Goal: Transaction & Acquisition: Purchase product/service

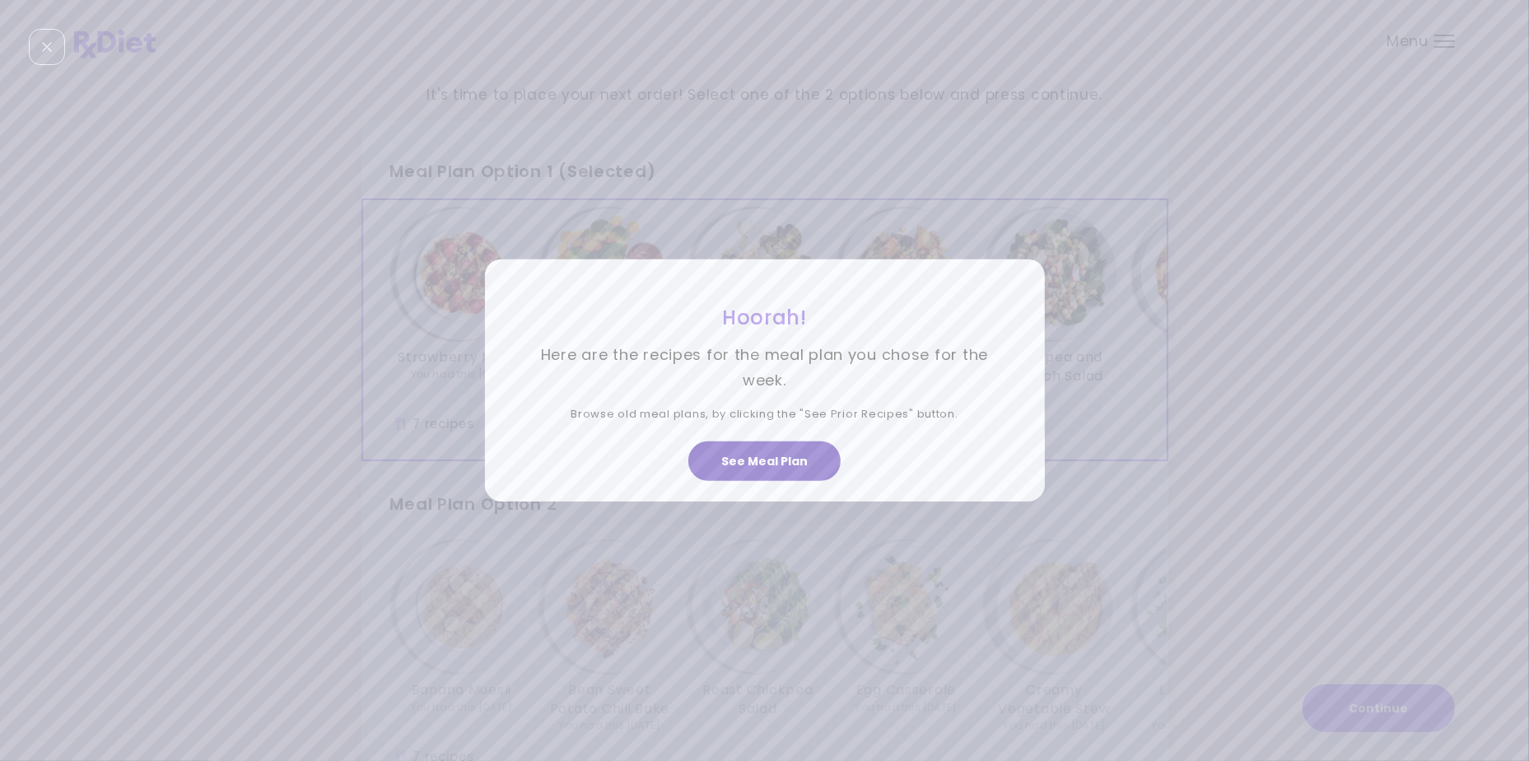
click at [770, 463] on button "See Meal Plan" at bounding box center [764, 461] width 152 height 40
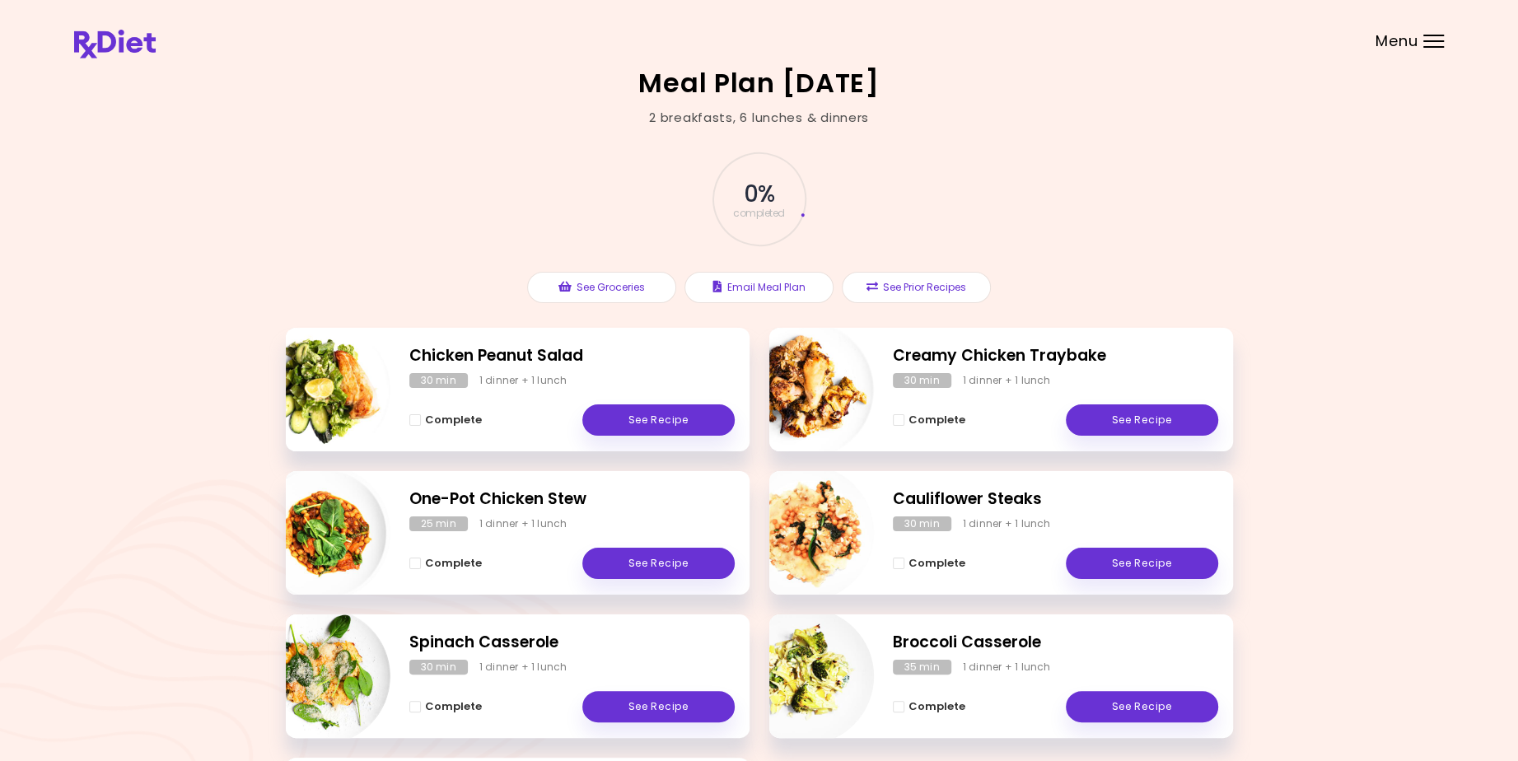
click at [1416, 40] on span "Menu" at bounding box center [1396, 41] width 42 height 15
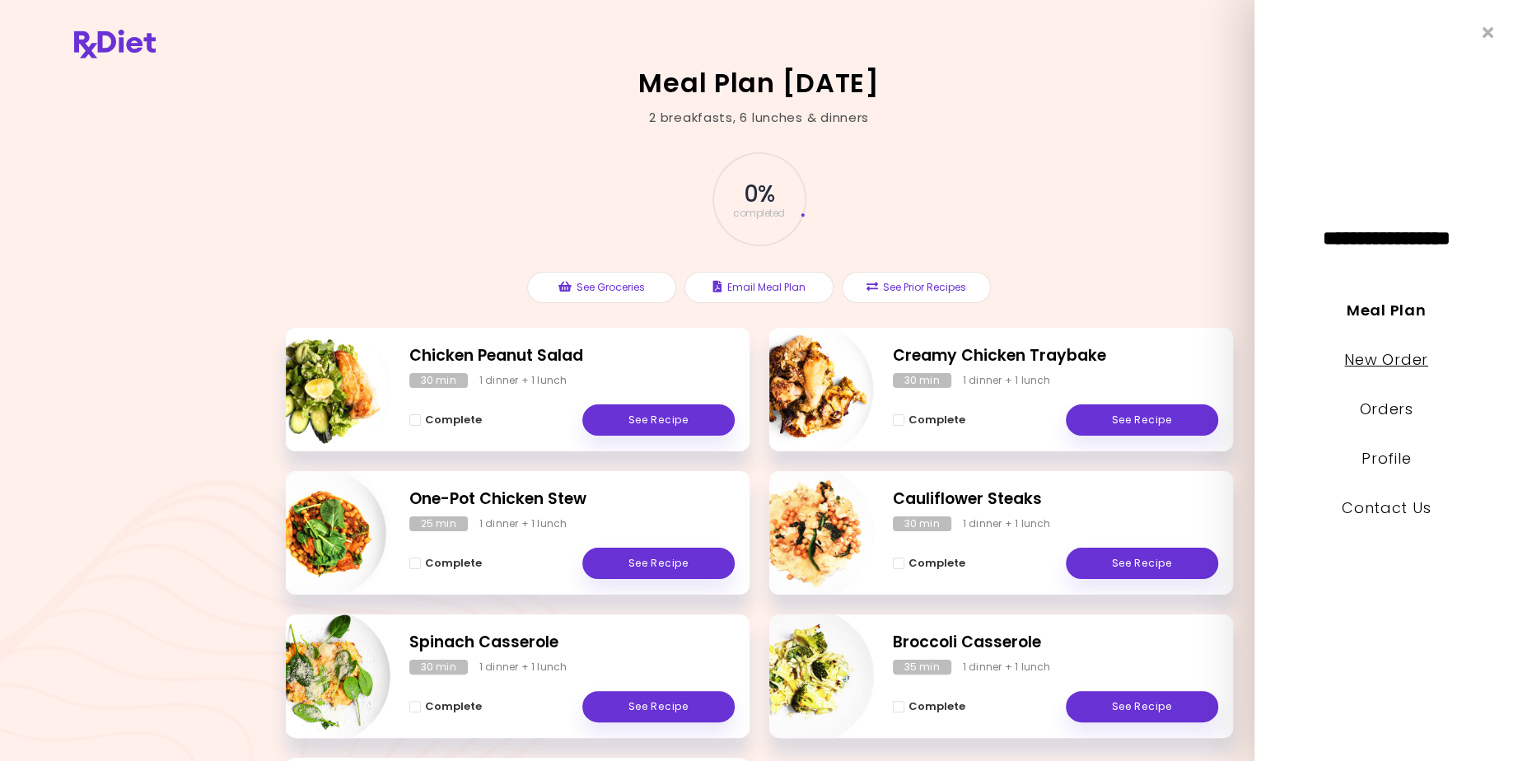
click at [1379, 357] on link "New Order" at bounding box center [1385, 359] width 83 height 21
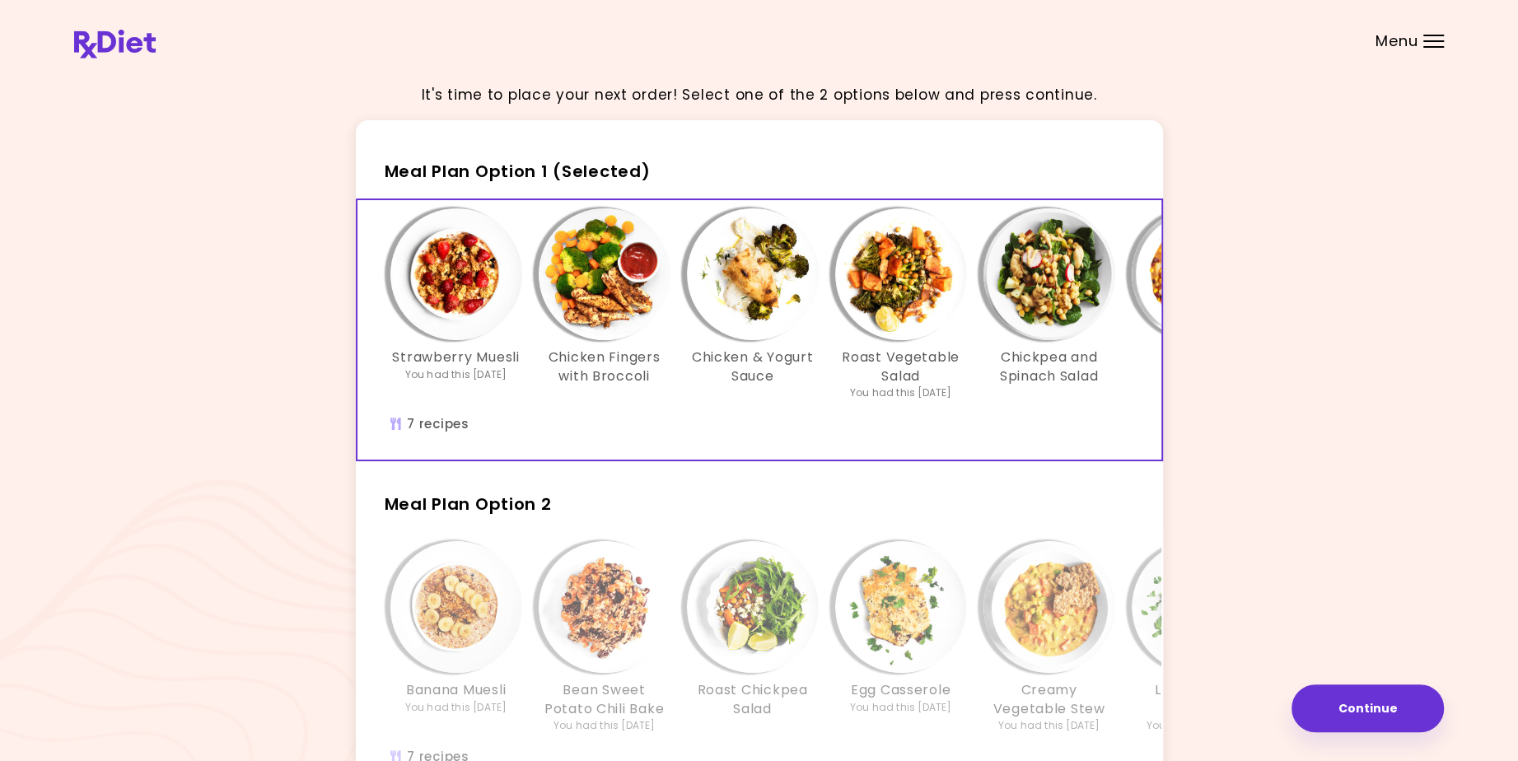
click at [1094, 530] on div "Meal Plan Option 2 Banana Muesli You had this [DATE] Bean Sweet Potato Chili Ba…" at bounding box center [759, 634] width 807 height 319
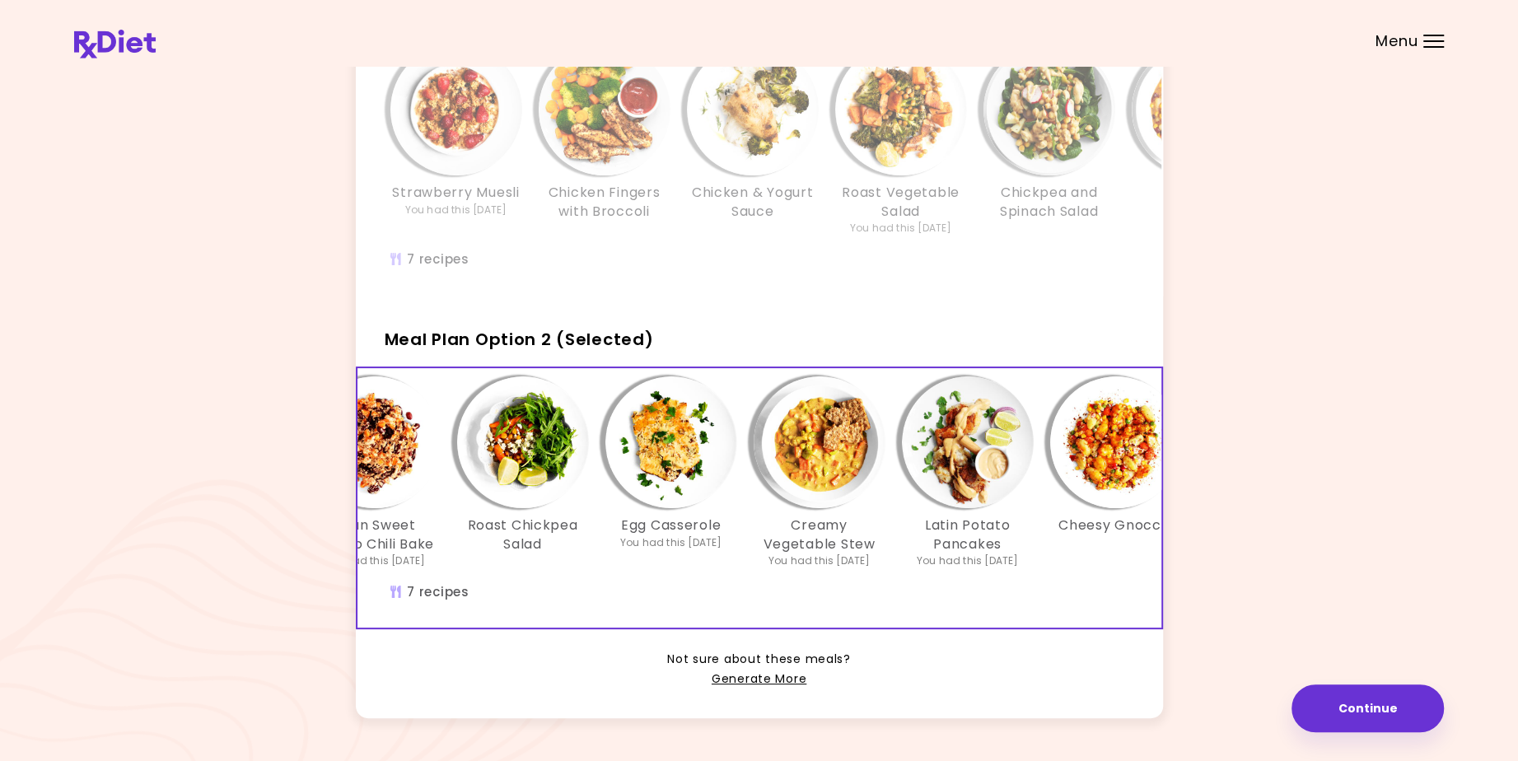
scroll to position [0, 282]
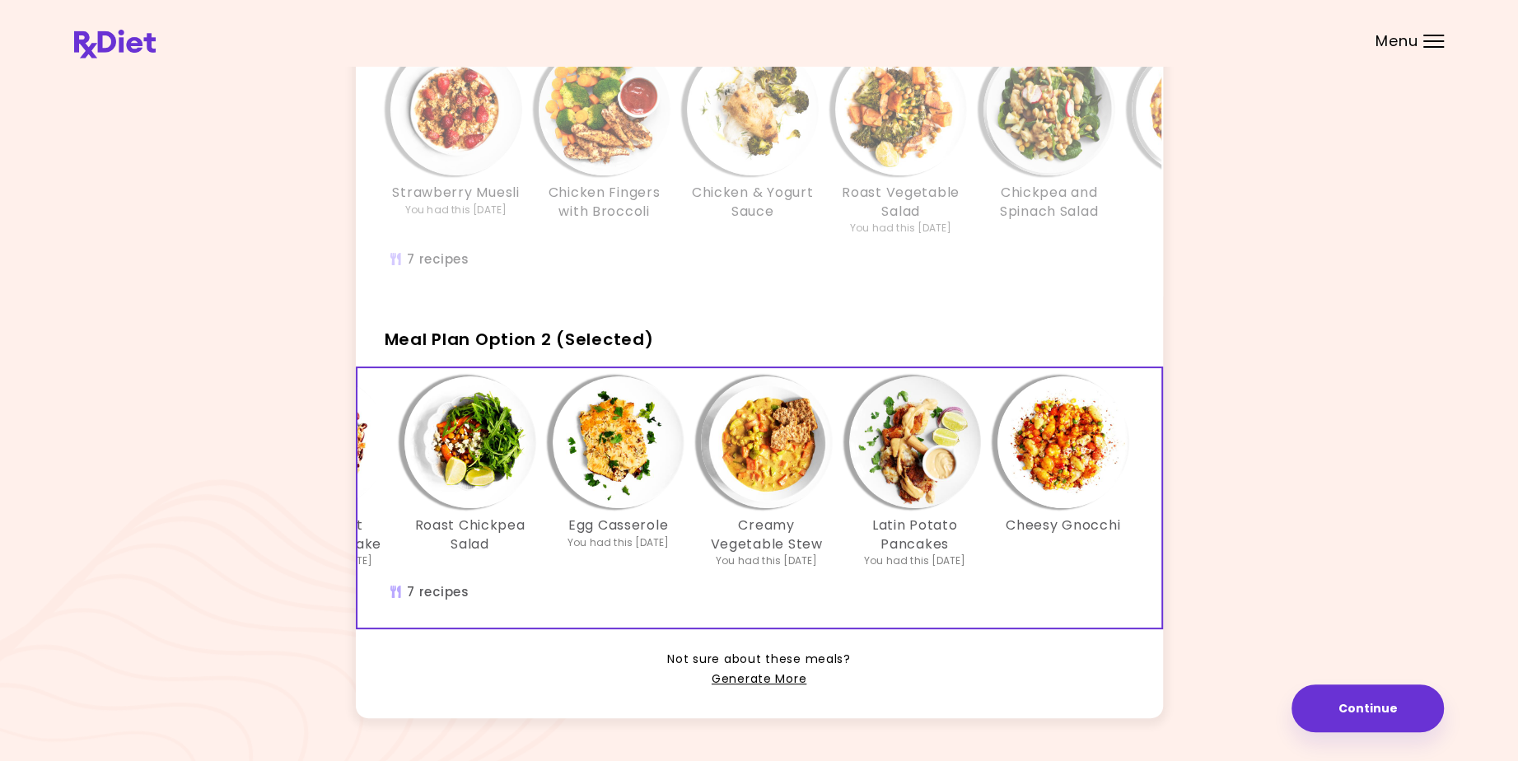
click at [1073, 244] on div "Strawberry Muesli You had this [DATE] Chicken Fingers with Broccoli Chicken & Y…" at bounding box center [901, 148] width 1038 height 208
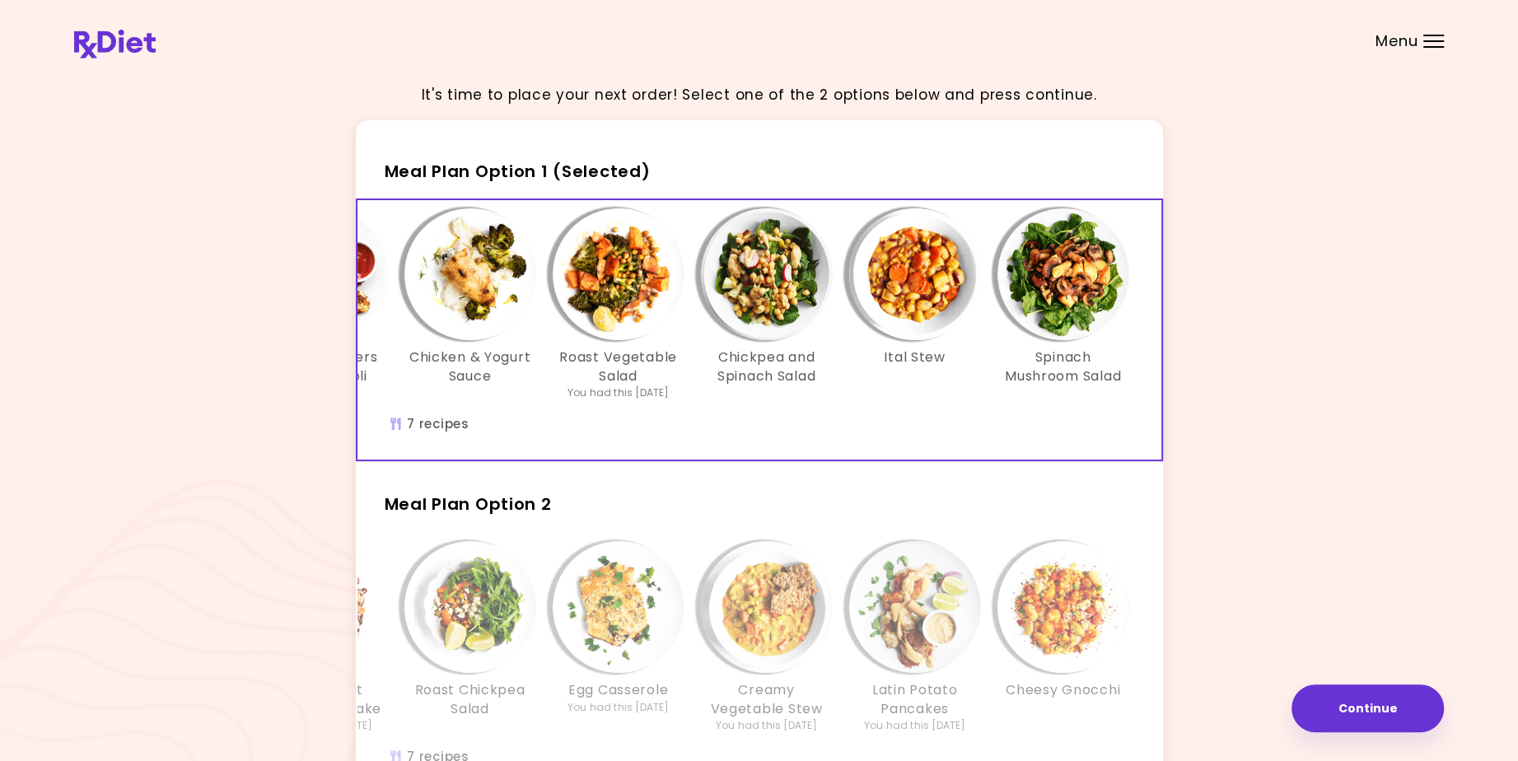
click at [1430, 37] on div "Menu" at bounding box center [1433, 41] width 21 height 13
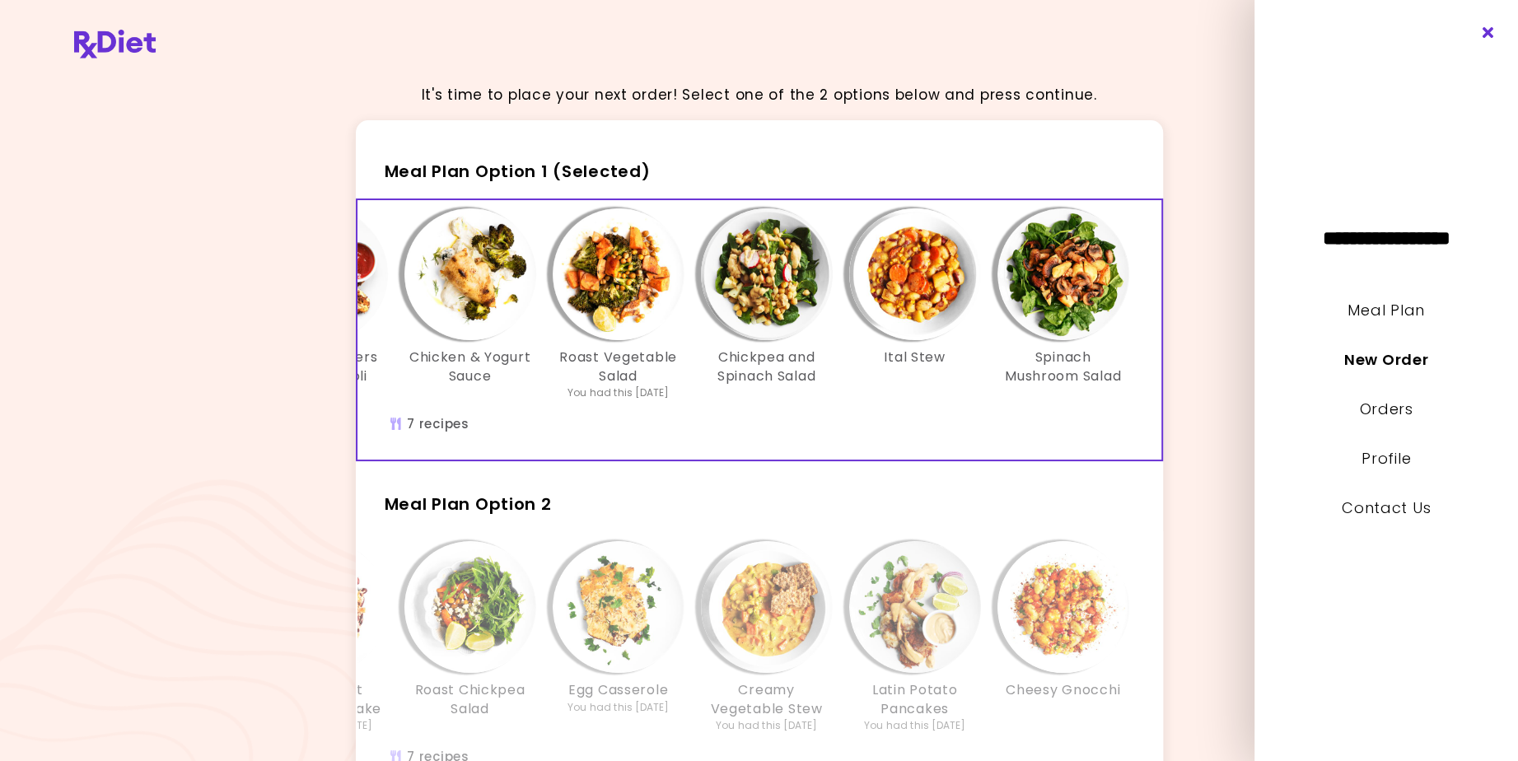
click at [1485, 33] on icon "Close" at bounding box center [1488, 33] width 16 height 12
